Goal: Task Accomplishment & Management: Use online tool/utility

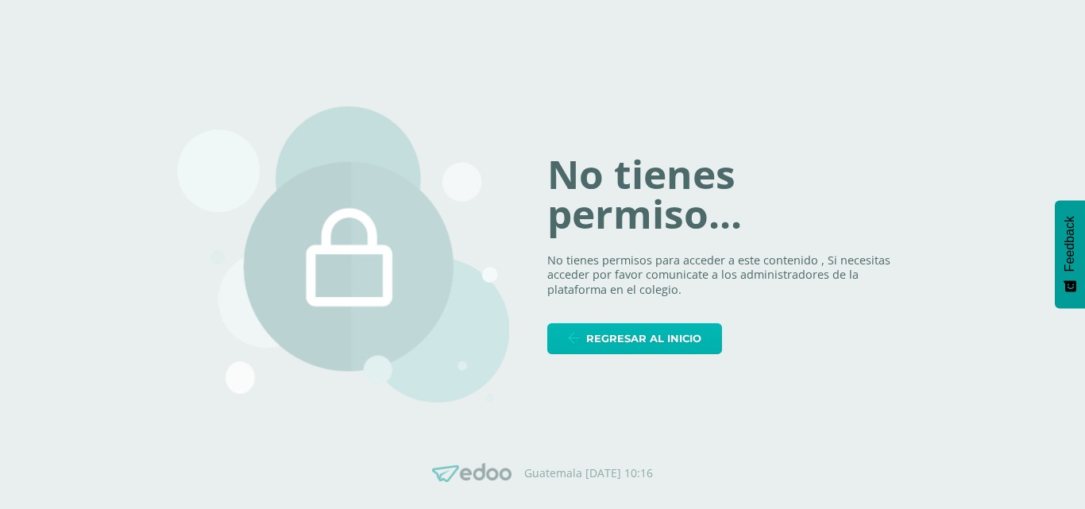
click at [652, 336] on span "Regresar al inicio" at bounding box center [643, 338] width 115 height 29
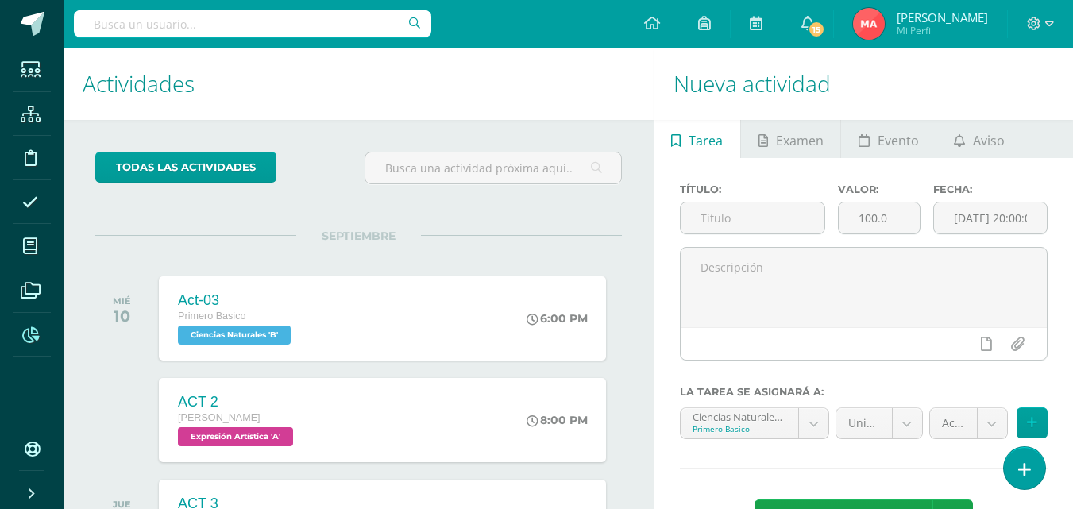
click at [22, 334] on icon at bounding box center [30, 335] width 17 height 16
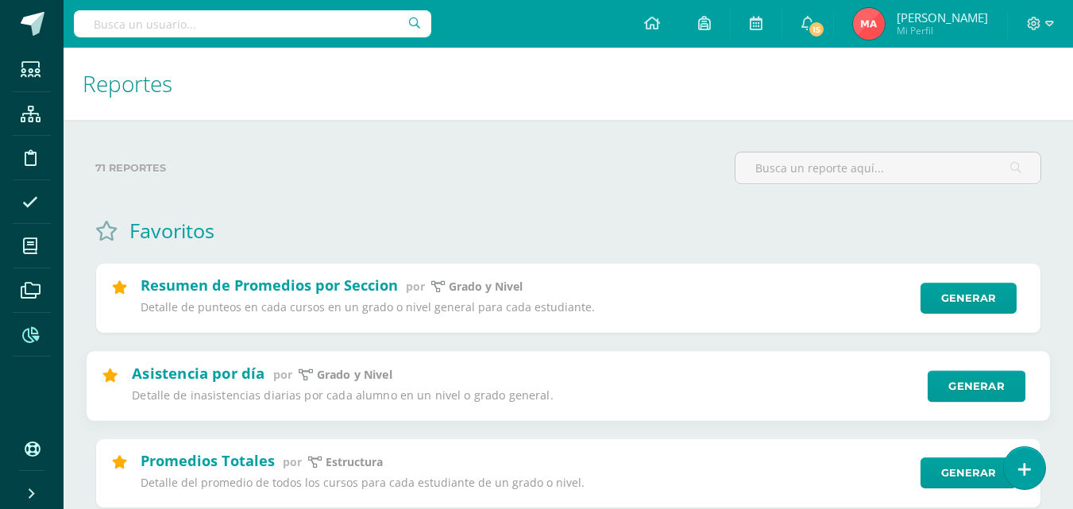
scroll to position [79, 0]
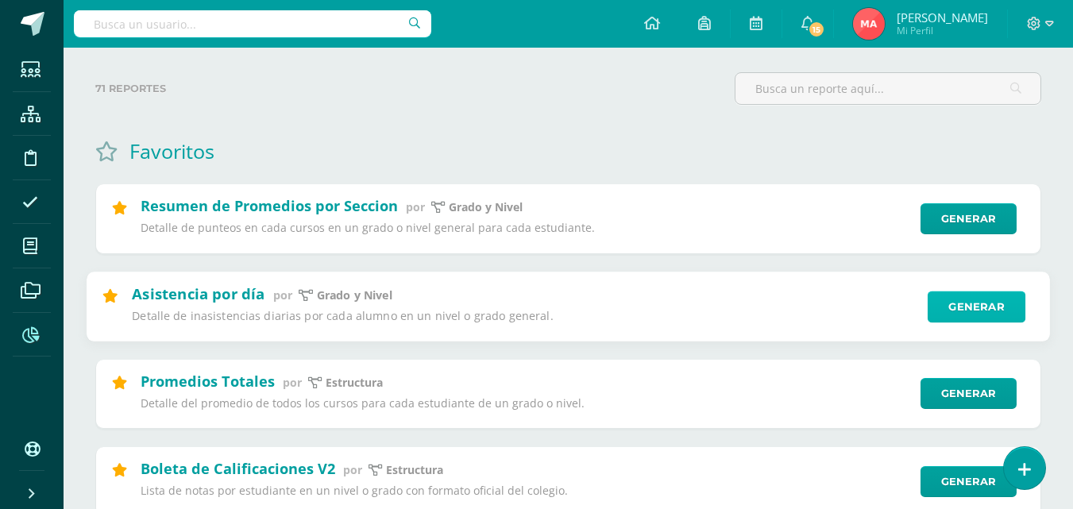
click at [971, 310] on link "Generar" at bounding box center [977, 307] width 98 height 32
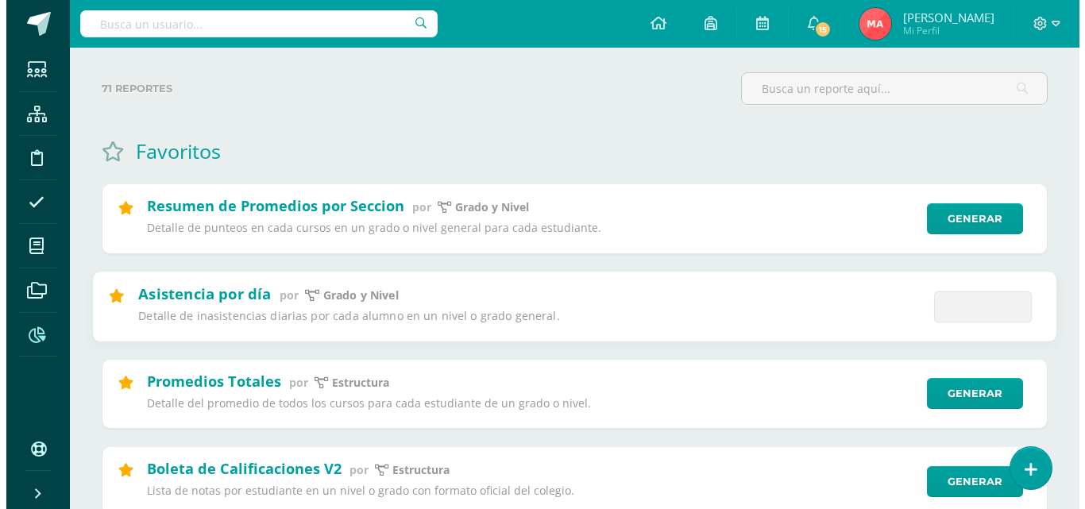
scroll to position [0, 0]
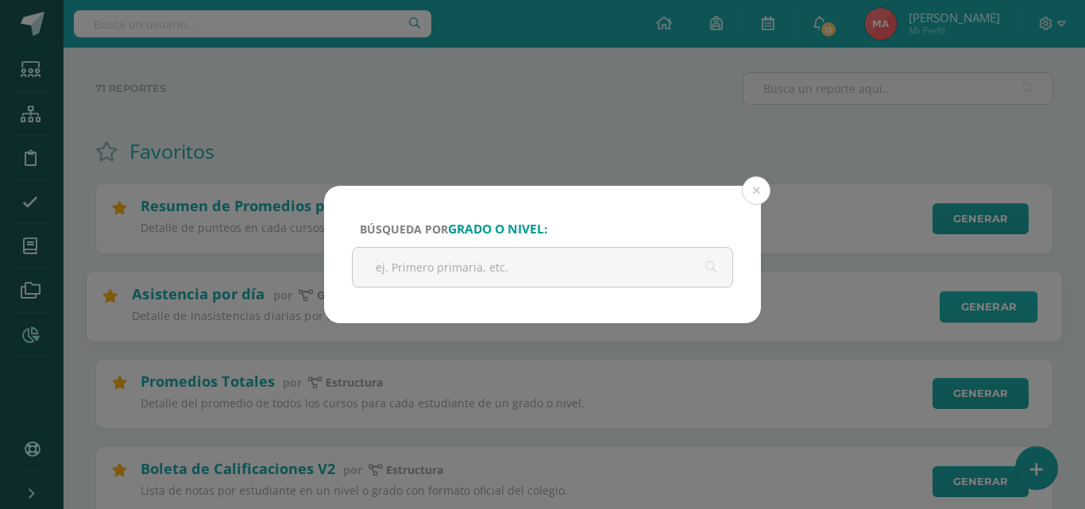
click at [970, 310] on div "Búsqueda por grado o nivel: Cancelar Generar Descargar como HTML Descargar como…" at bounding box center [542, 254] width 1072 height 137
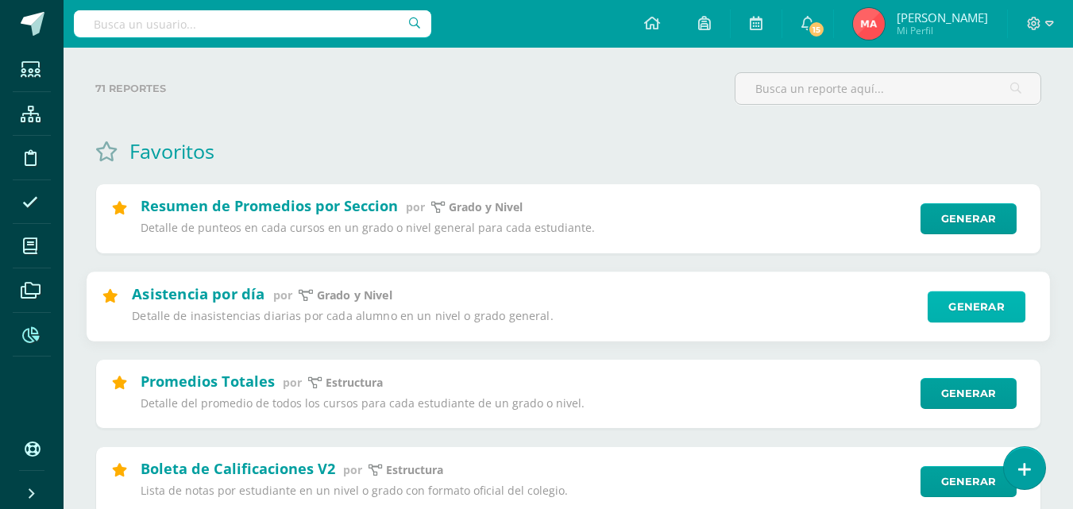
click at [948, 303] on link "Generar" at bounding box center [977, 307] width 98 height 32
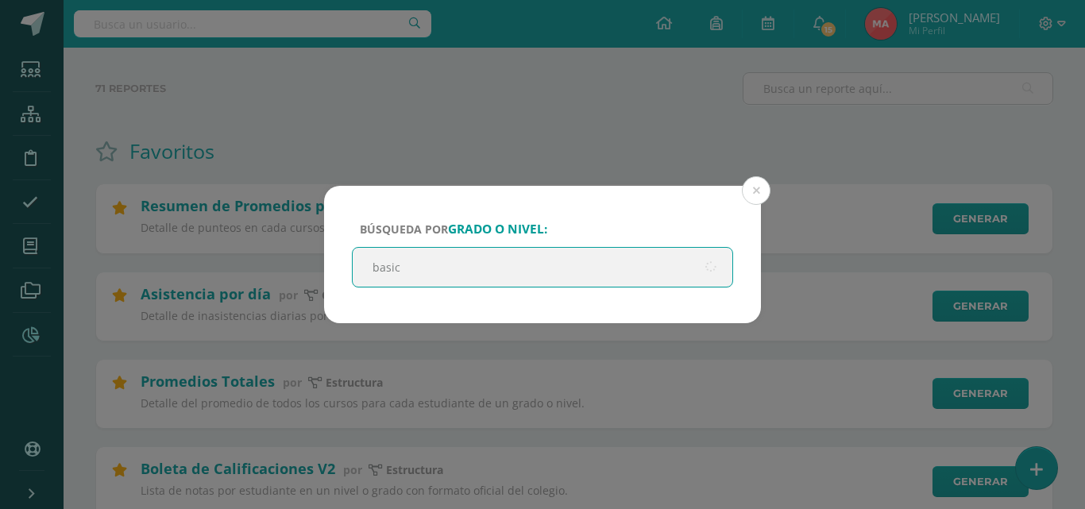
type input "basico"
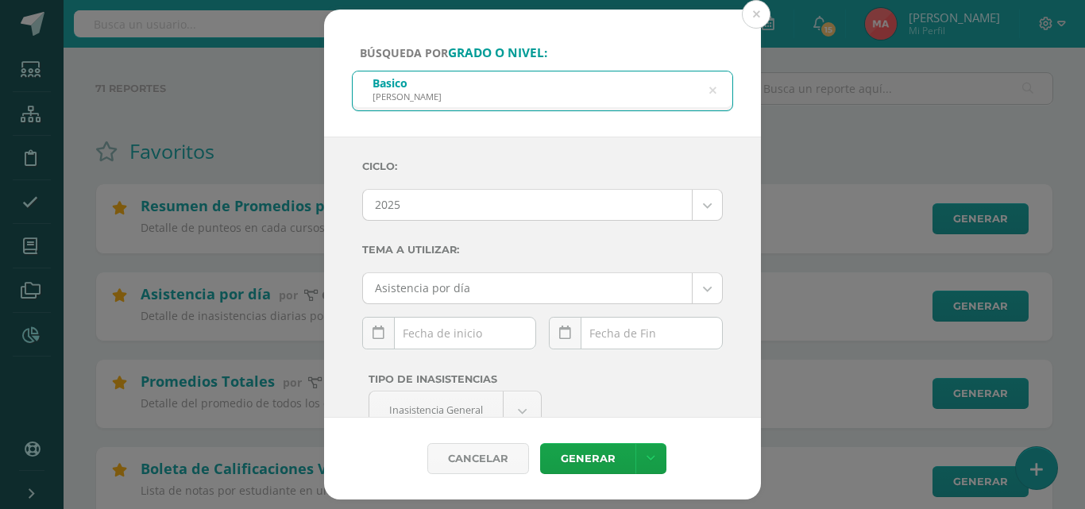
click at [485, 334] on div "September, 2025 Mo Tu We Th Fr Sa Su 1 2 3 4 5 6 7 8 9 10 11 12 13 14 15 16 17 …" at bounding box center [449, 339] width 174 height 45
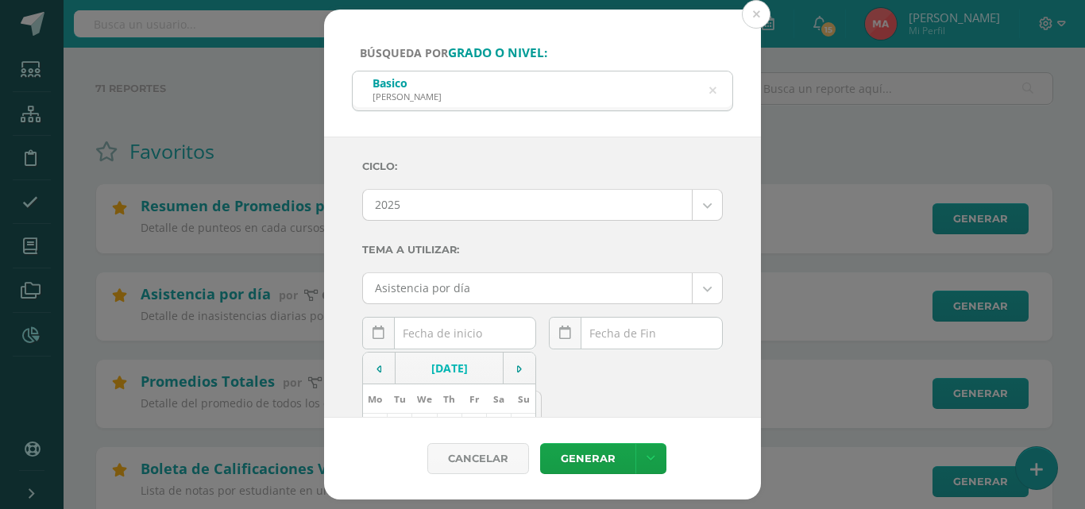
scroll to position [159, 0]
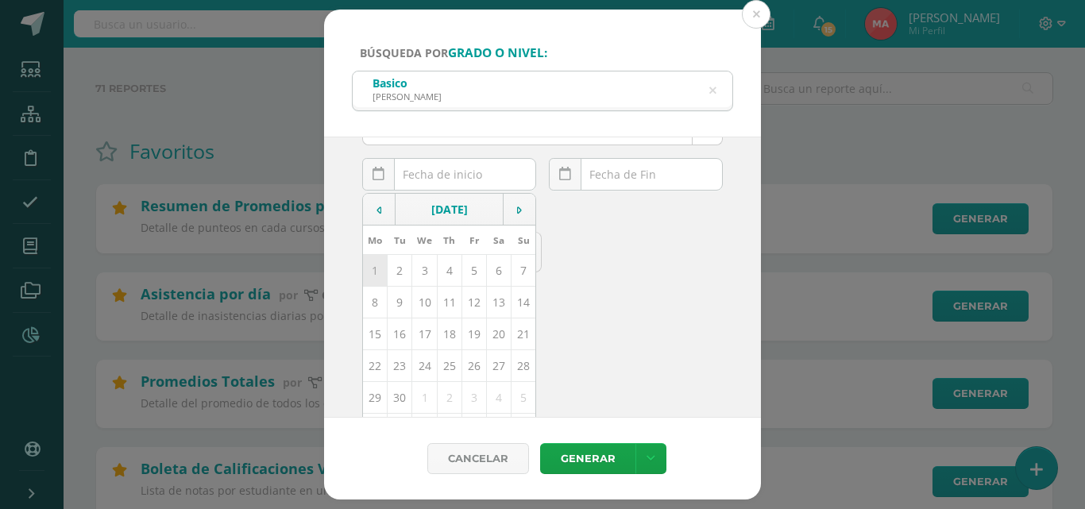
click at [377, 268] on td "1" at bounding box center [375, 270] width 25 height 32
type input "2025-09-01"
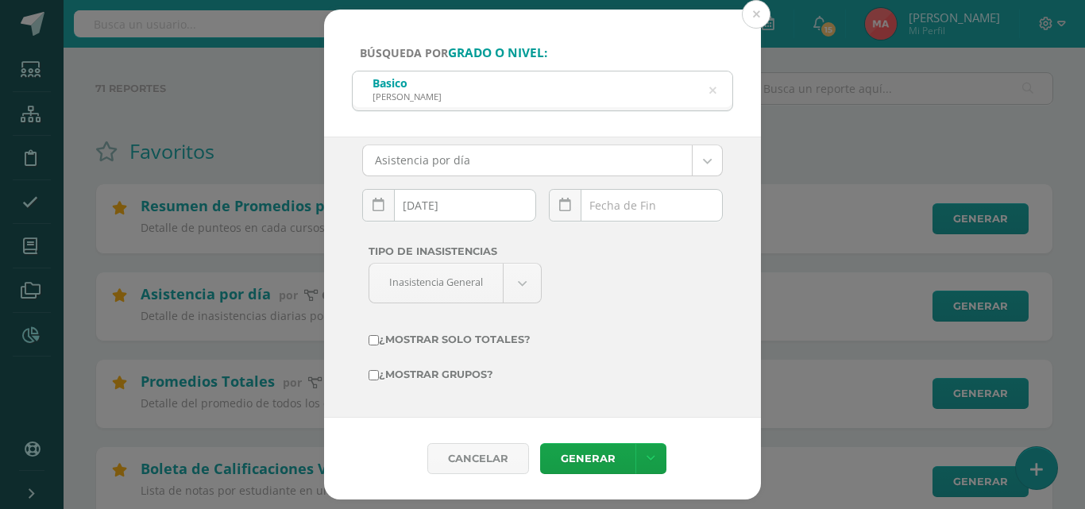
scroll to position [128, 0]
click at [610, 212] on div "September, 2025 Mo Tu We Th Fr Sa Su 1 2 3 4 5 6 7 8 9 10 11 12 13 14 15 16 17 …" at bounding box center [636, 211] width 174 height 45
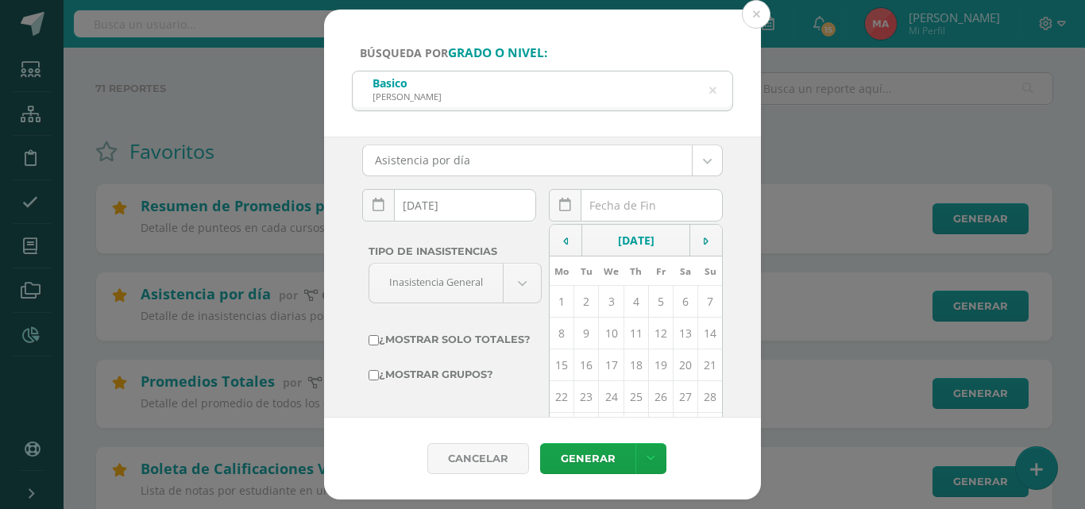
click at [608, 336] on td "10" at bounding box center [611, 333] width 25 height 32
type input "[DATE]"
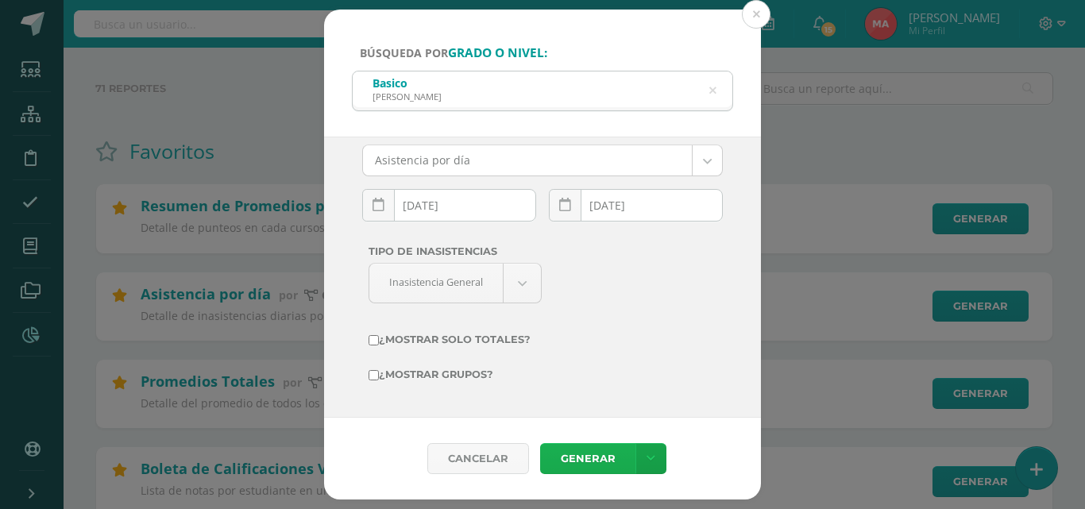
click at [577, 450] on link "Generar" at bounding box center [587, 458] width 95 height 31
click at [716, 96] on icon at bounding box center [712, 91] width 7 height 41
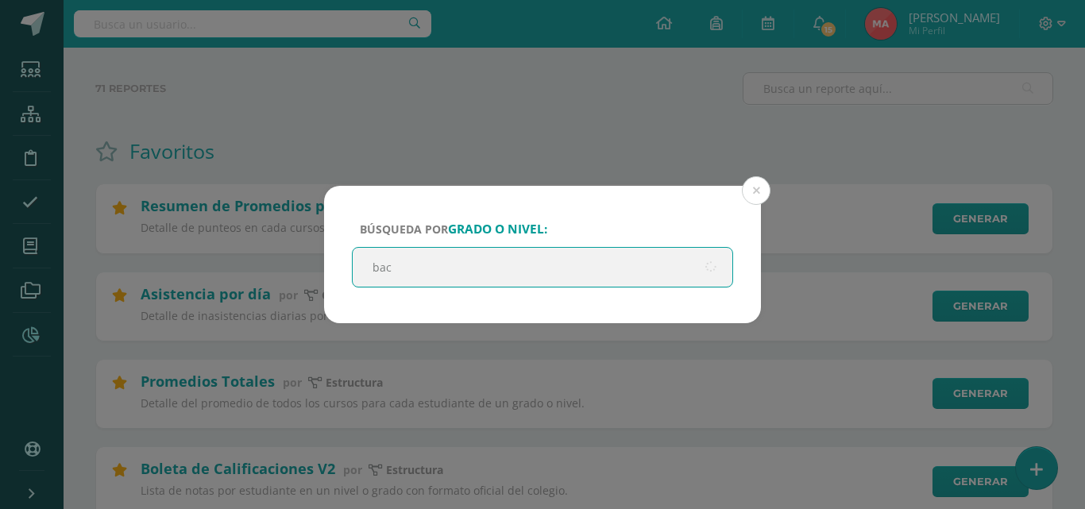
type input "bach"
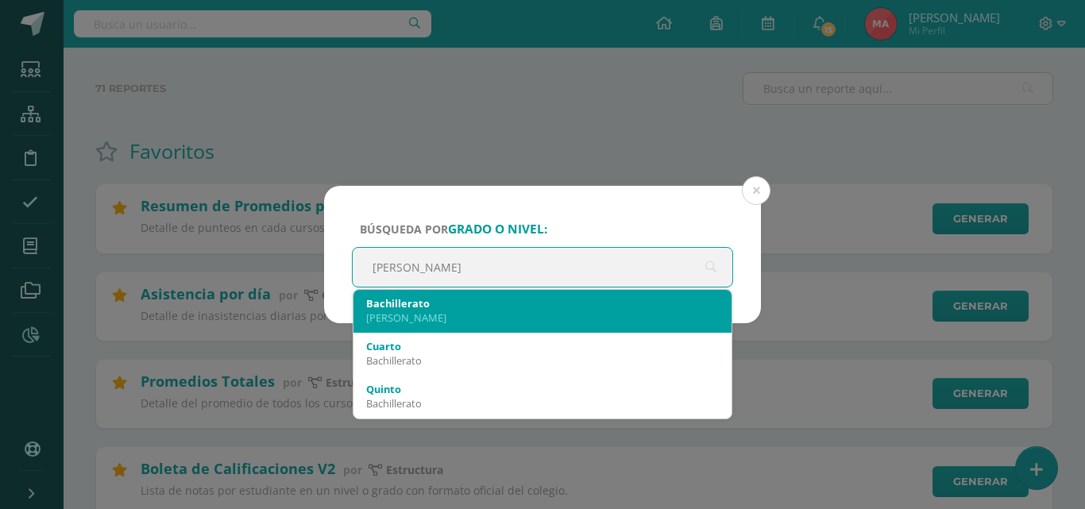
click at [663, 301] on div "Bachillerato" at bounding box center [542, 303] width 353 height 14
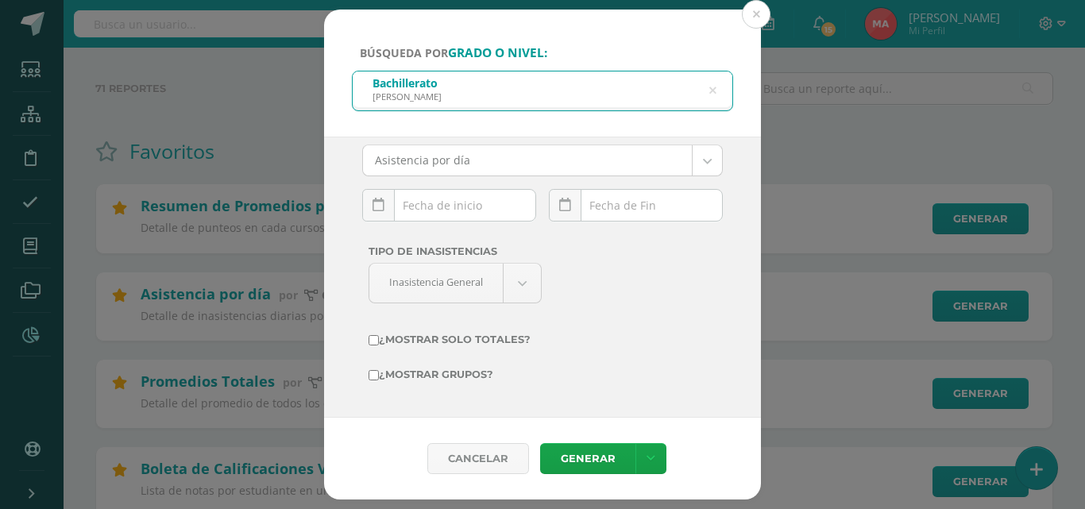
click at [468, 207] on div "September, 2025 Mo Tu We Th Fr Sa Su 1 2 3 4 5 6 7 8 9 10 11 12 13 14 15 16 17 …" at bounding box center [449, 211] width 174 height 45
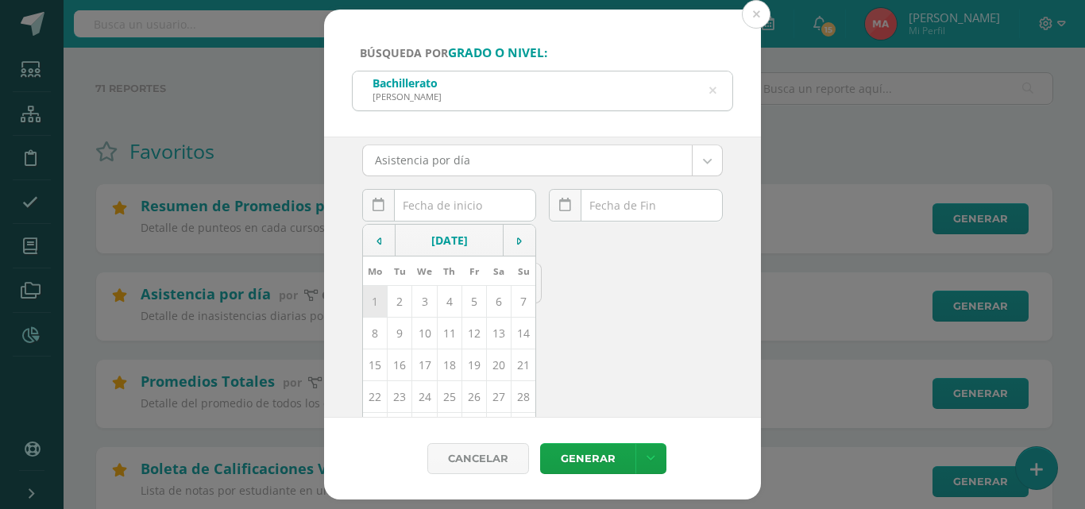
click at [377, 305] on td "1" at bounding box center [375, 301] width 25 height 32
type input "2025-09-01"
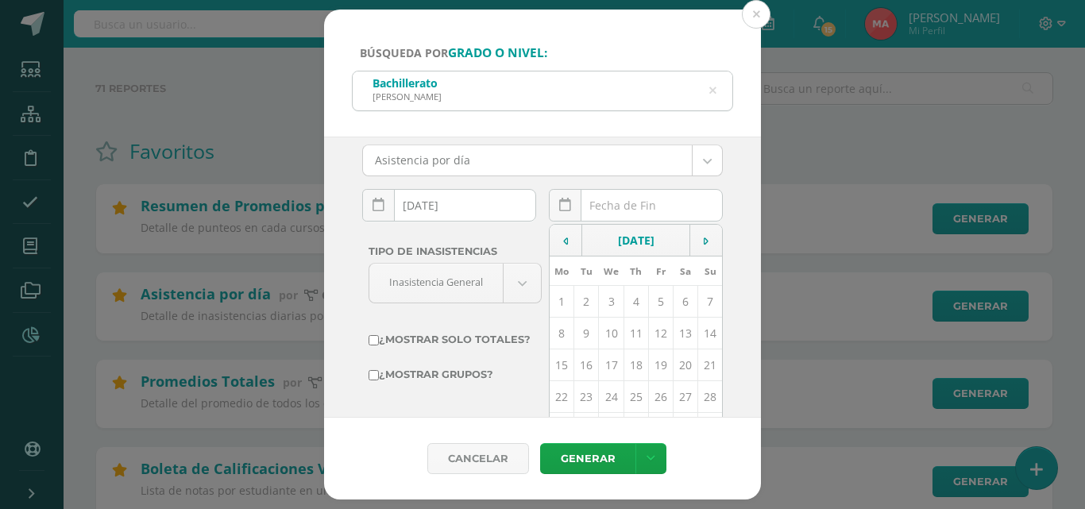
click at [661, 209] on div "September, 2025 Mo Tu We Th Fr Sa Su 1 2 3 4 5 6 7 8 9 10 11 12 13 14 15 16 17 …" at bounding box center [636, 211] width 174 height 45
click at [608, 338] on td "10" at bounding box center [611, 333] width 25 height 32
type input "[DATE]"
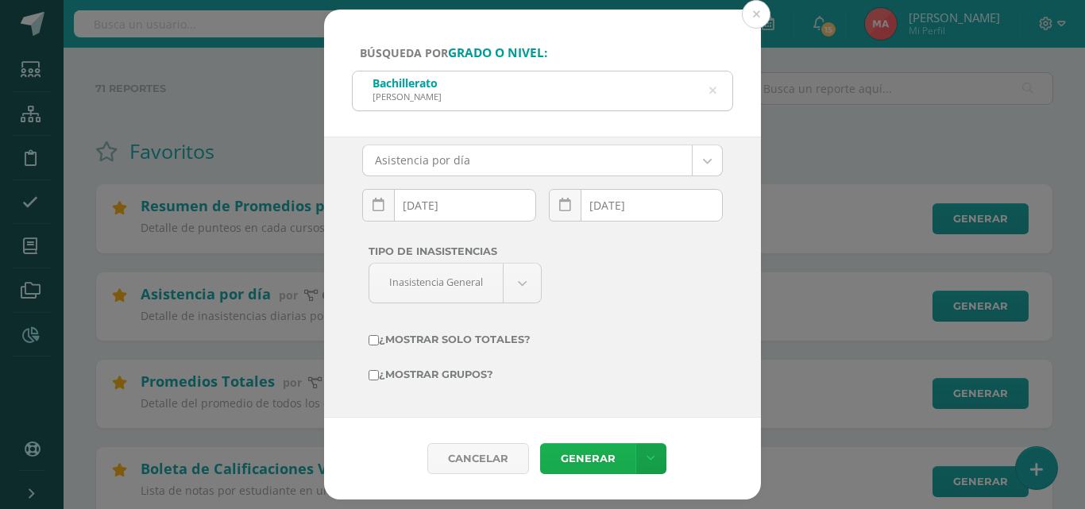
click at [585, 452] on link "Generar" at bounding box center [587, 458] width 95 height 31
